Goal: Communication & Community: Connect with others

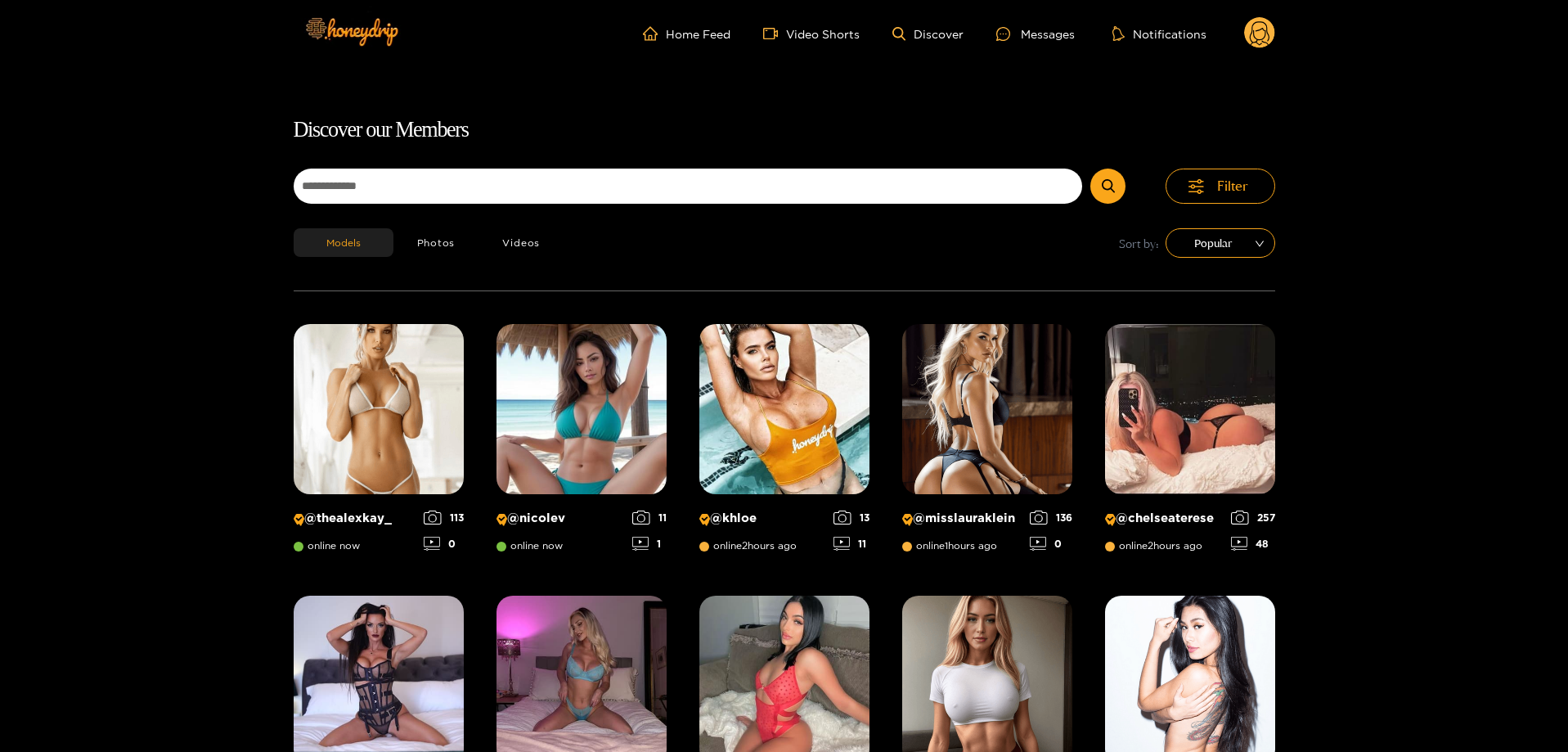
click at [1031, 44] on ul "Home Feed Video Shorts Discover Messages Notifications" at bounding box center [958, 33] width 632 height 33
click at [1036, 38] on div "Messages" at bounding box center [1036, 34] width 78 height 19
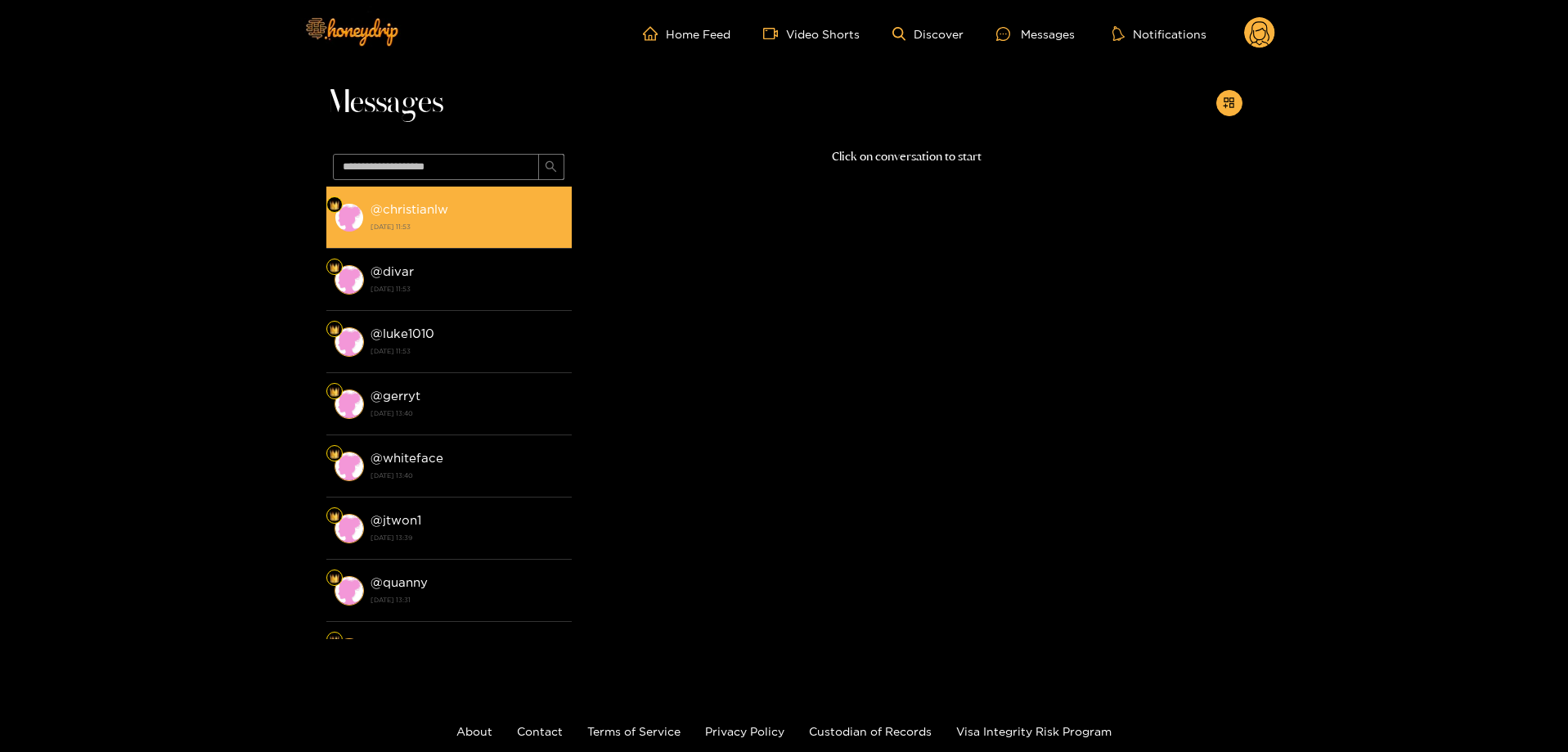
click at [458, 217] on div "@ christianlw [DATE] 11:53" at bounding box center [467, 217] width 193 height 36
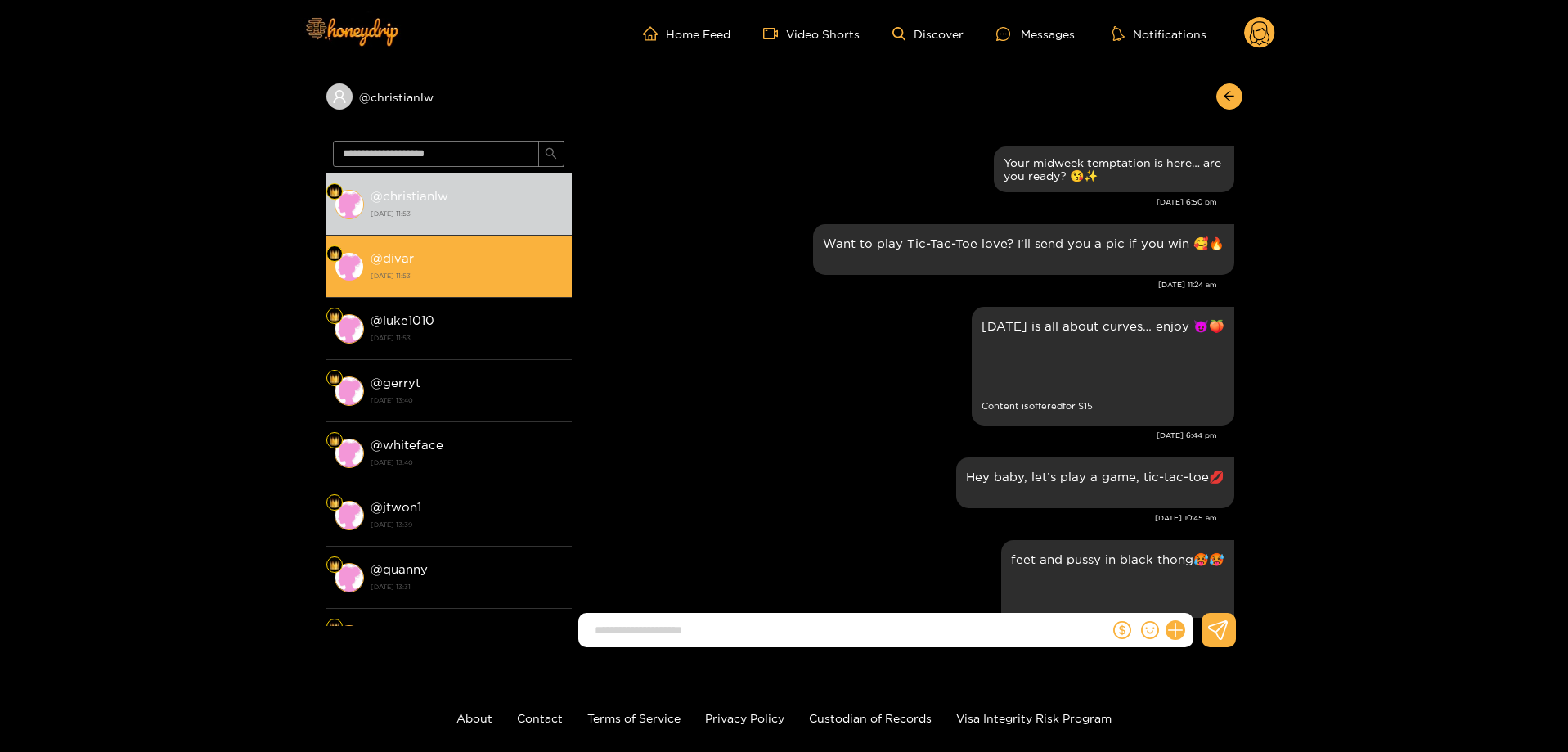
scroll to position [2840, 0]
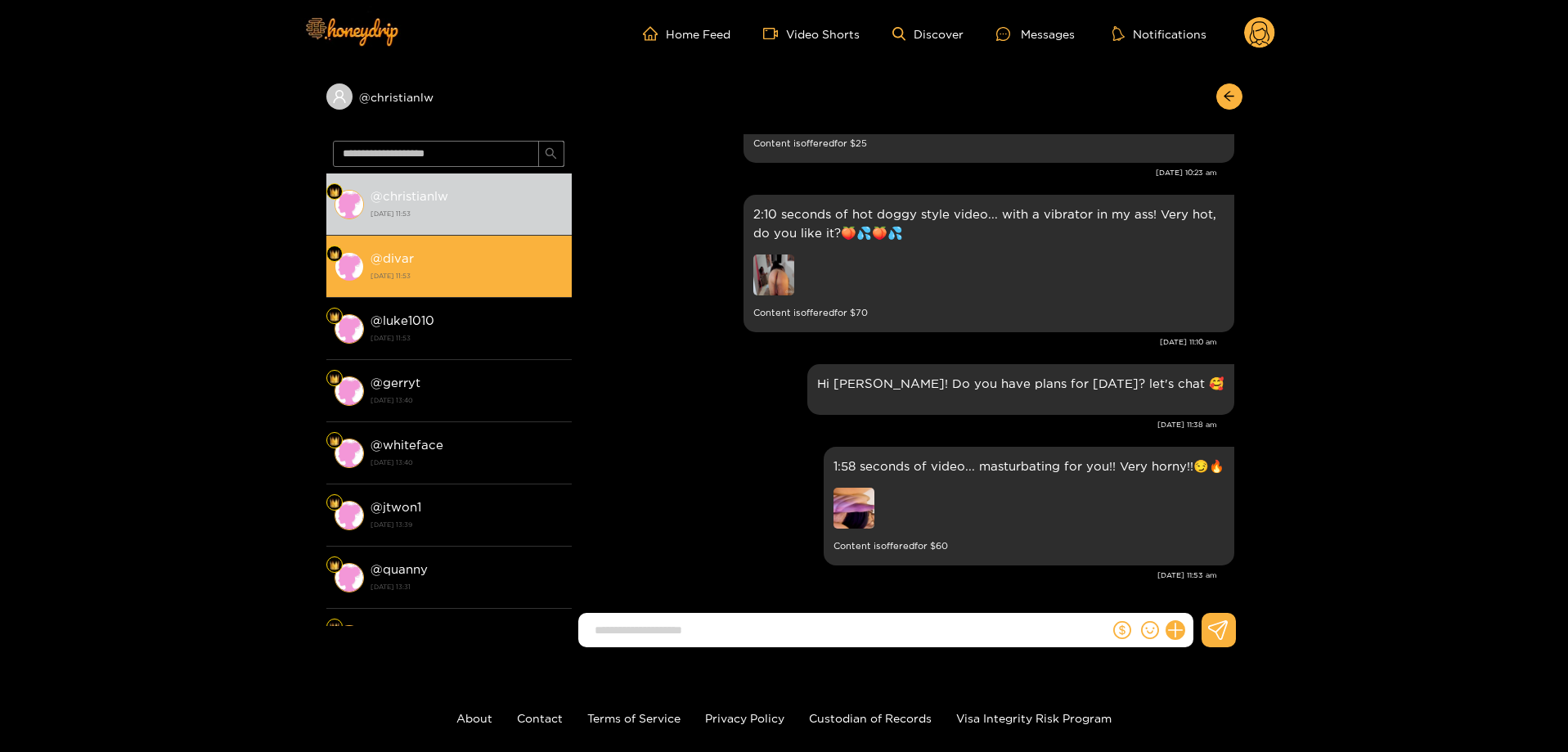
click at [429, 253] on div "@ divar [DATE] 11:53" at bounding box center [467, 265] width 193 height 36
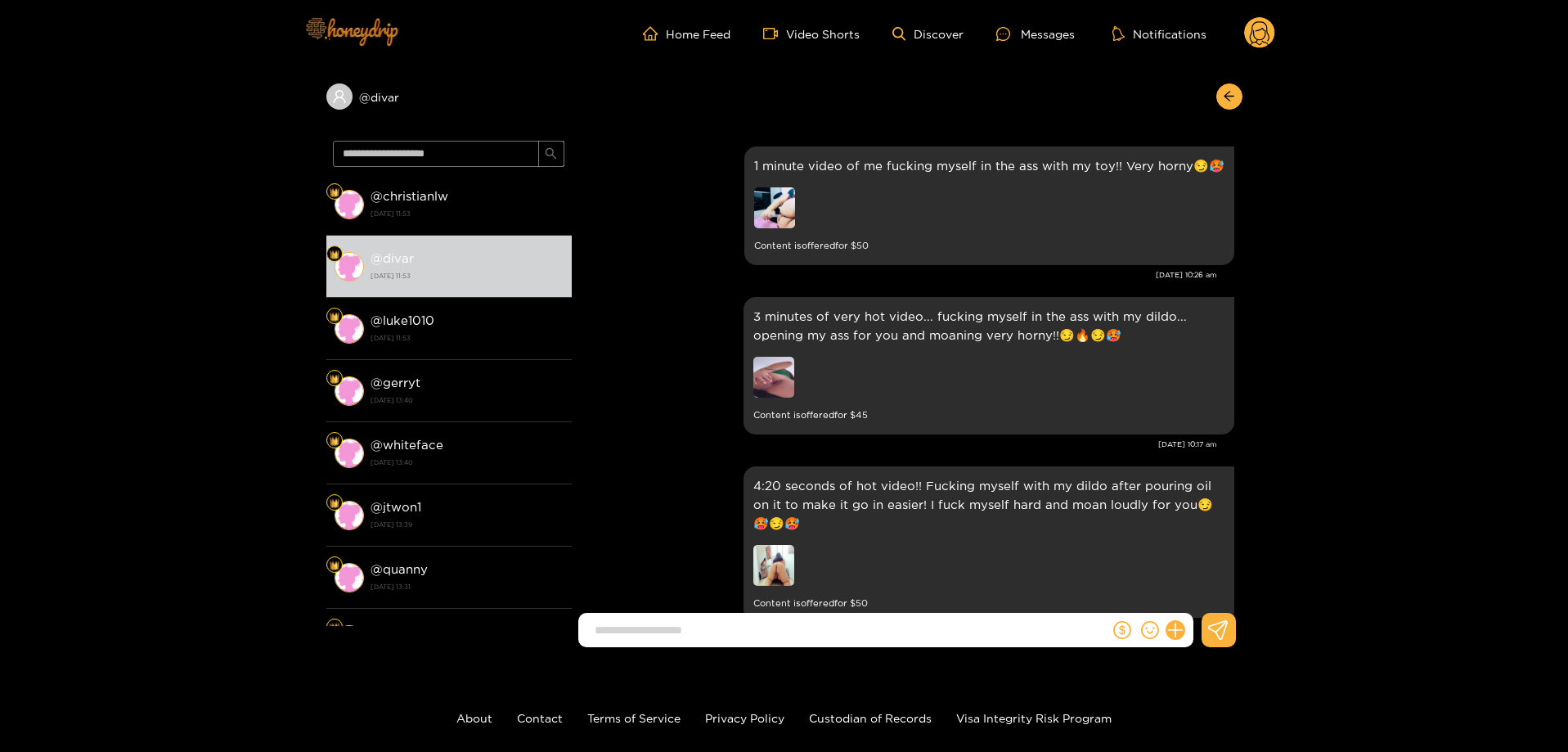
scroll to position [3033, 0]
